Goal: Information Seeking & Learning: Learn about a topic

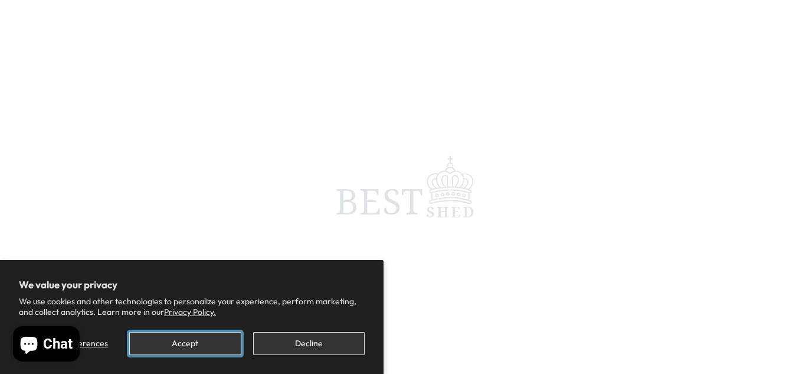
click at [201, 343] on button "Accept" at bounding box center [185, 343] width 112 height 23
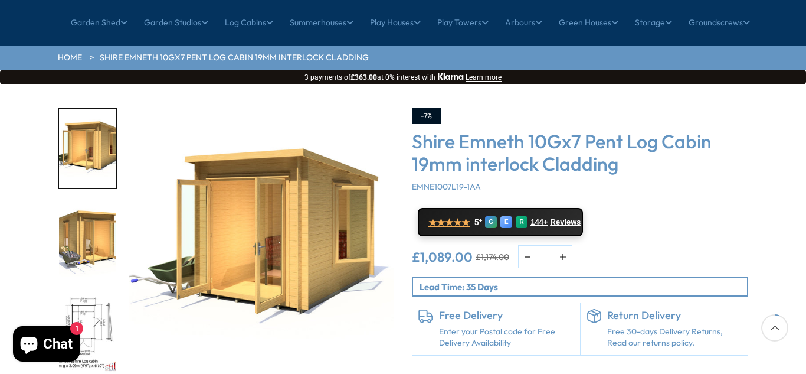
scroll to position [126, 0]
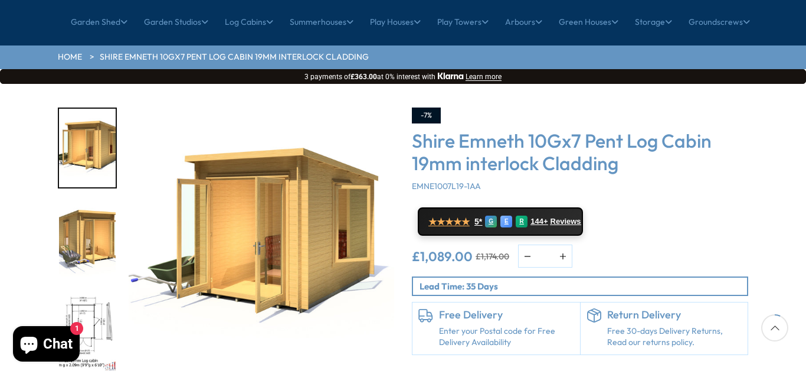
click at [86, 293] on img "3 / 12" at bounding box center [87, 332] width 57 height 78
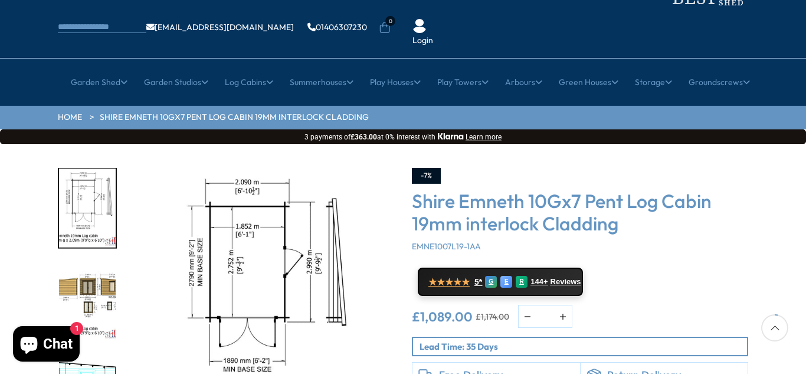
scroll to position [70, 0]
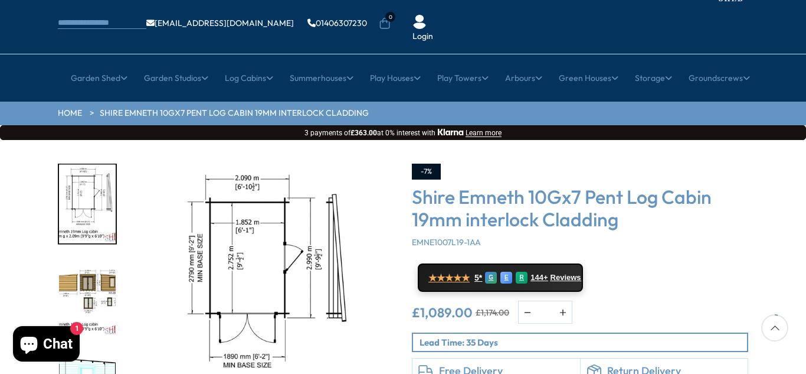
click at [77, 257] on img "4 / 12" at bounding box center [87, 296] width 57 height 78
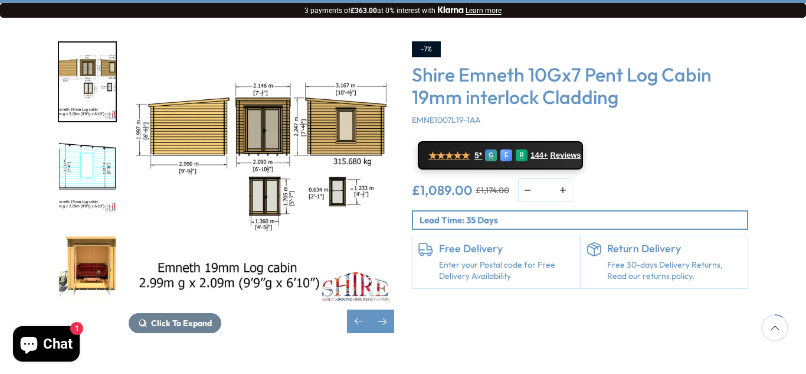
scroll to position [194, 0]
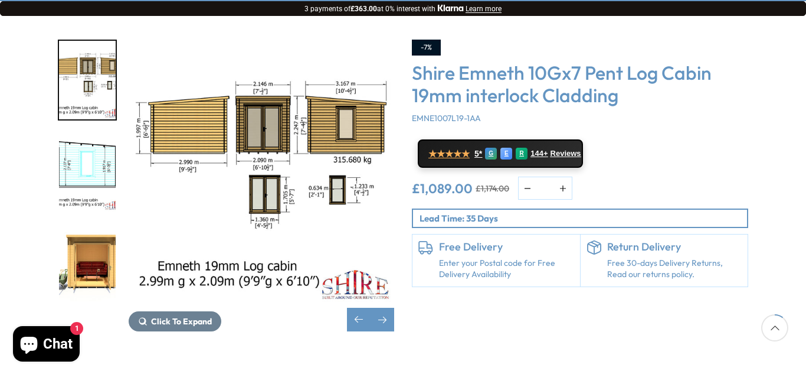
click at [90, 235] on img "6 / 12" at bounding box center [87, 264] width 57 height 78
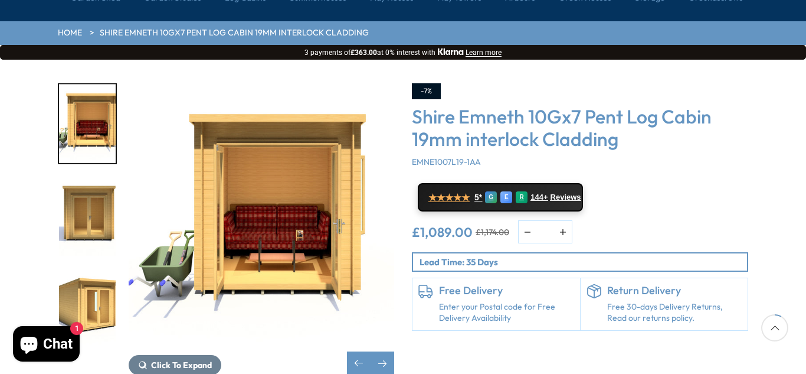
scroll to position [151, 0]
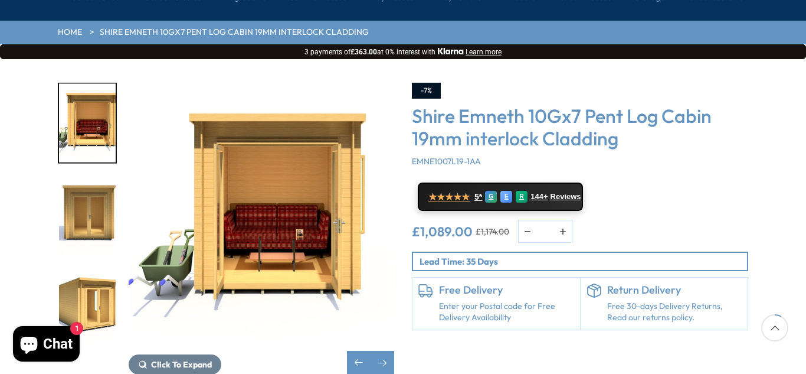
click at [325, 184] on img "6 / 12" at bounding box center [262, 216] width 266 height 266
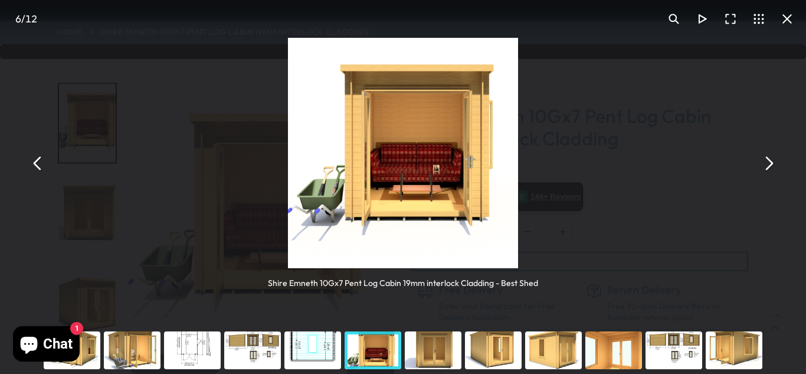
click at [608, 348] on div "You can close this modal content with the ESC key" at bounding box center [614, 349] width 60 height 47
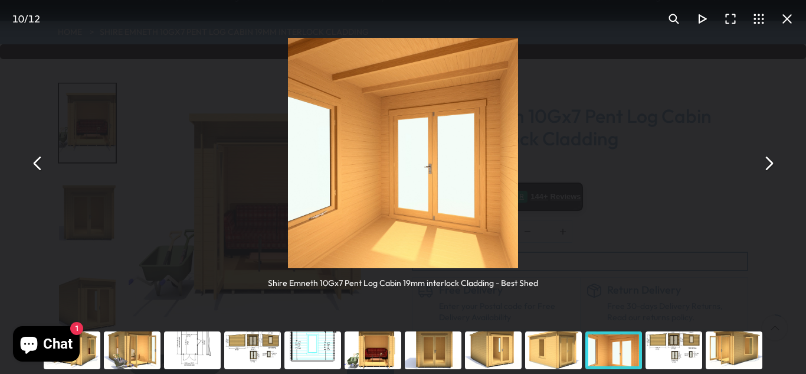
click at [557, 355] on div "You can close this modal content with the ESC key" at bounding box center [553, 349] width 60 height 47
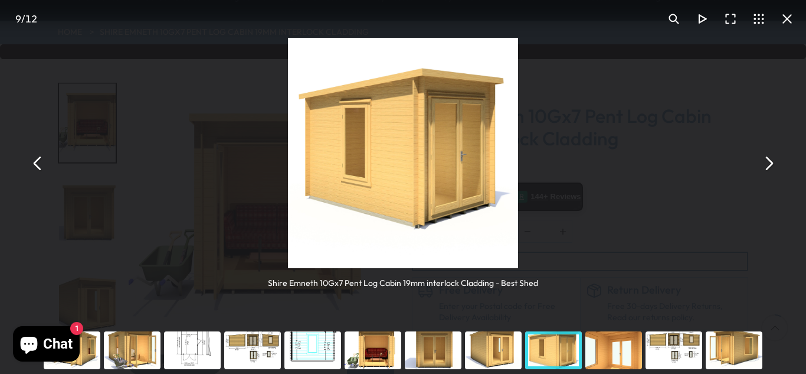
click at [503, 351] on div "You can close this modal content with the ESC key" at bounding box center [493, 349] width 60 height 47
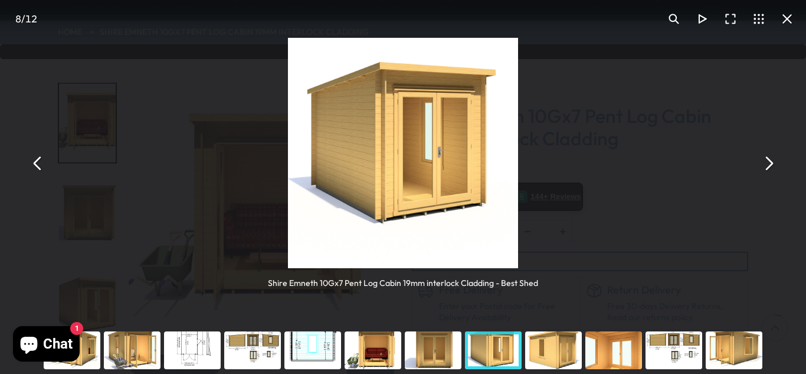
click at [441, 351] on div "You can close this modal content with the ESC key" at bounding box center [433, 349] width 60 height 47
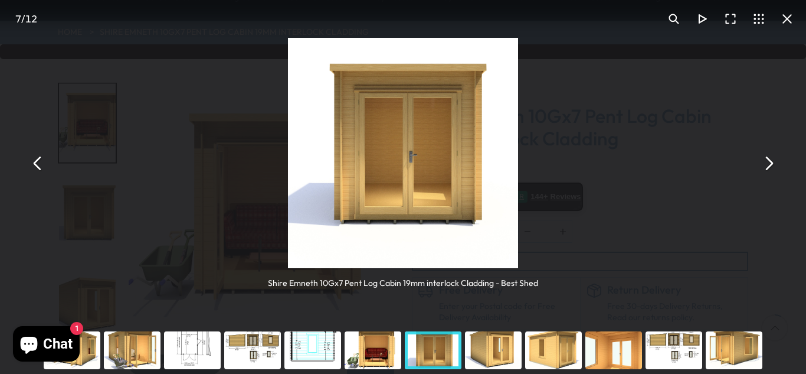
click at [368, 342] on div "You can close this modal content with the ESC key" at bounding box center [373, 349] width 60 height 47
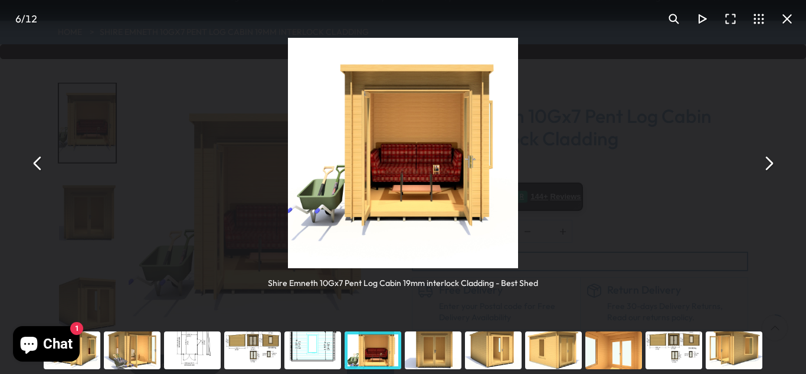
click at [306, 343] on div "You can close this modal content with the ESC key" at bounding box center [313, 349] width 60 height 47
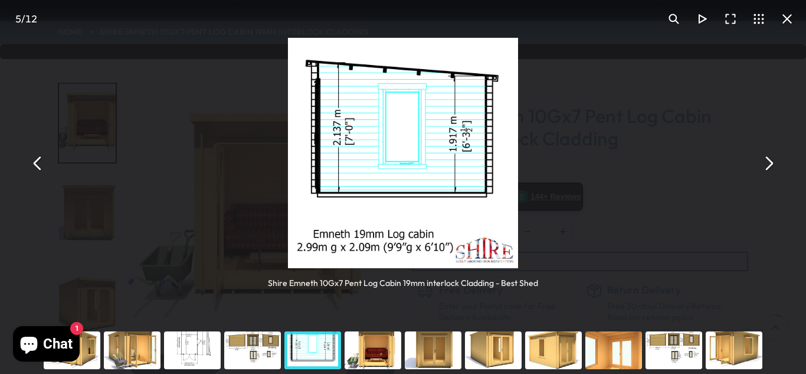
click at [191, 362] on div "You can close this modal content with the ESC key" at bounding box center [192, 349] width 60 height 47
